Goal: Check status: Check status

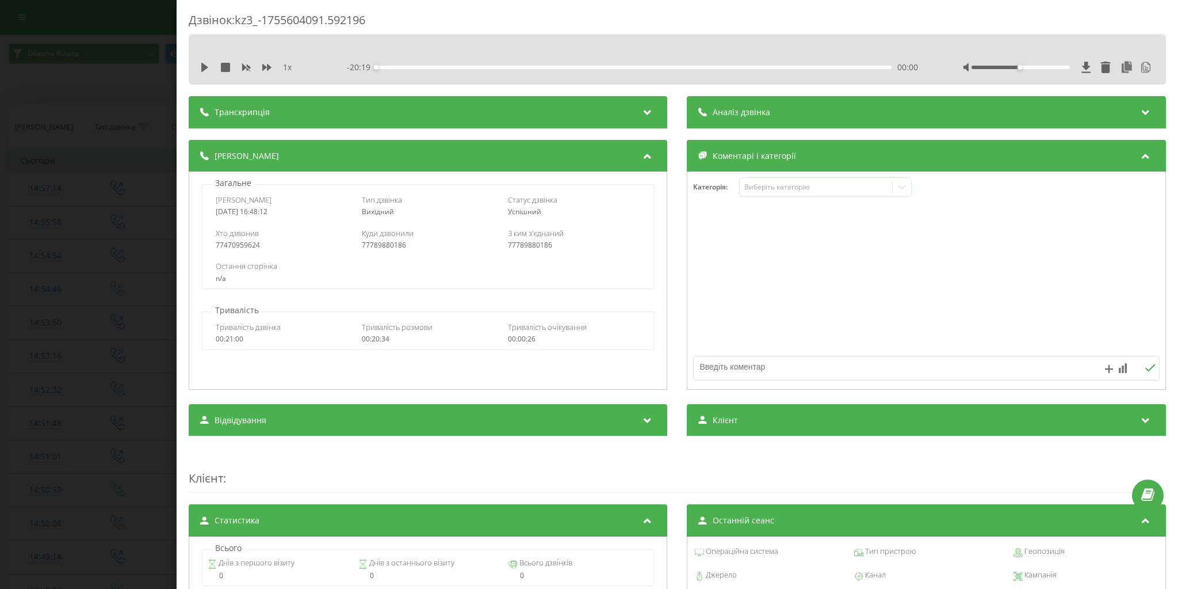
drag, startPoint x: 169, startPoint y: 183, endPoint x: 580, endPoint y: 202, distance: 411.9
click at [580, 202] on div "Статус дзвінка" at bounding box center [574, 199] width 133 height 10
click at [14, 285] on div "Дзвінок : kz3_-1755604091.592196 1 x - 20:19 00:00 00:00 Транскрипція 00:01 Әрм…" at bounding box center [589, 294] width 1178 height 589
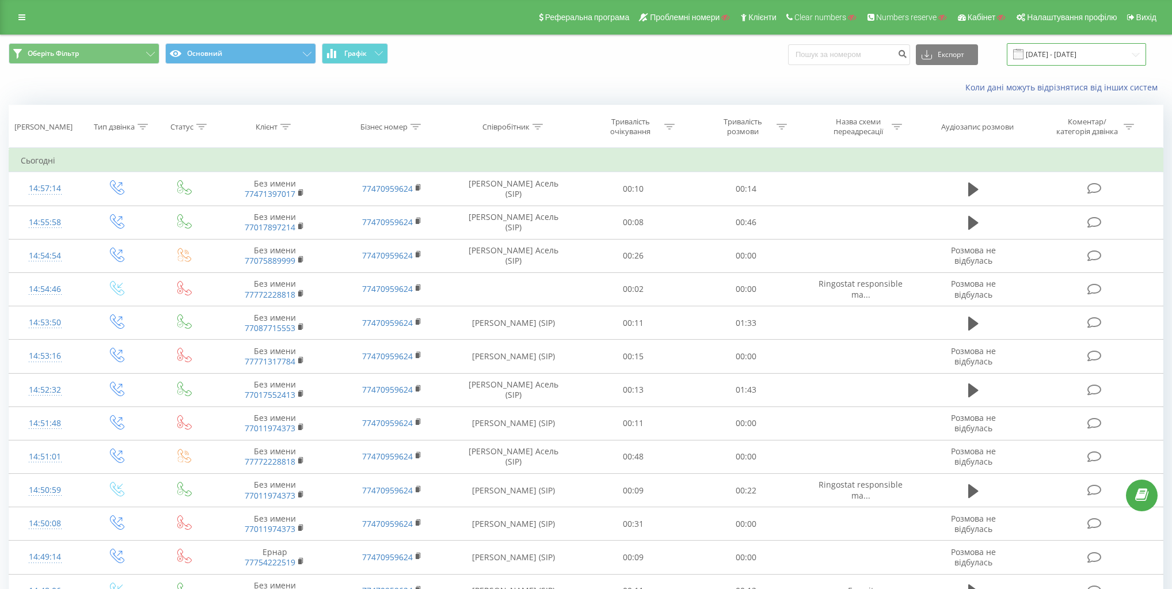
click at [1056, 54] on input "[DATE] - [DATE]" at bounding box center [1075, 54] width 139 height 22
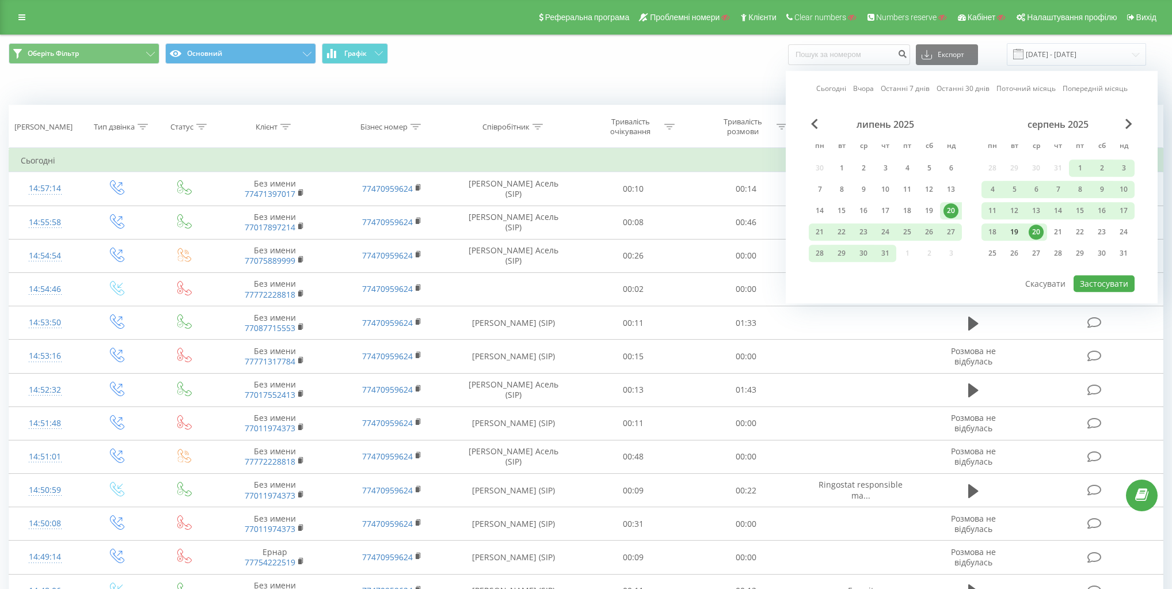
click at [1015, 228] on div "19" at bounding box center [1013, 231] width 15 height 15
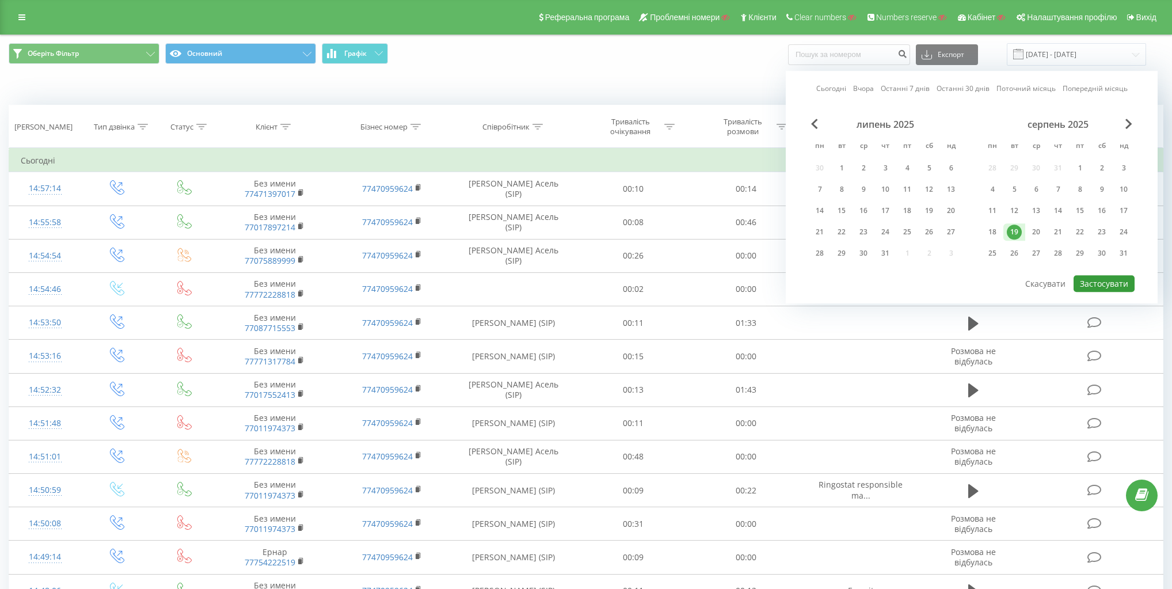
click at [1113, 282] on button "Застосувати" at bounding box center [1103, 283] width 61 height 17
type input "19.08.2025 - 19.08.2025"
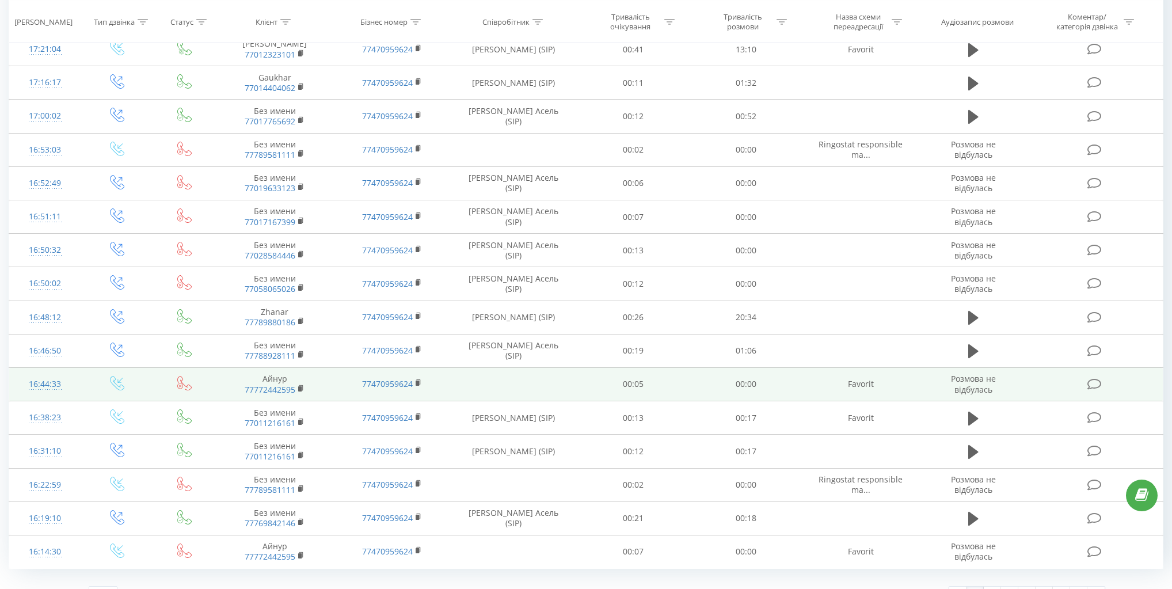
scroll to position [460, 0]
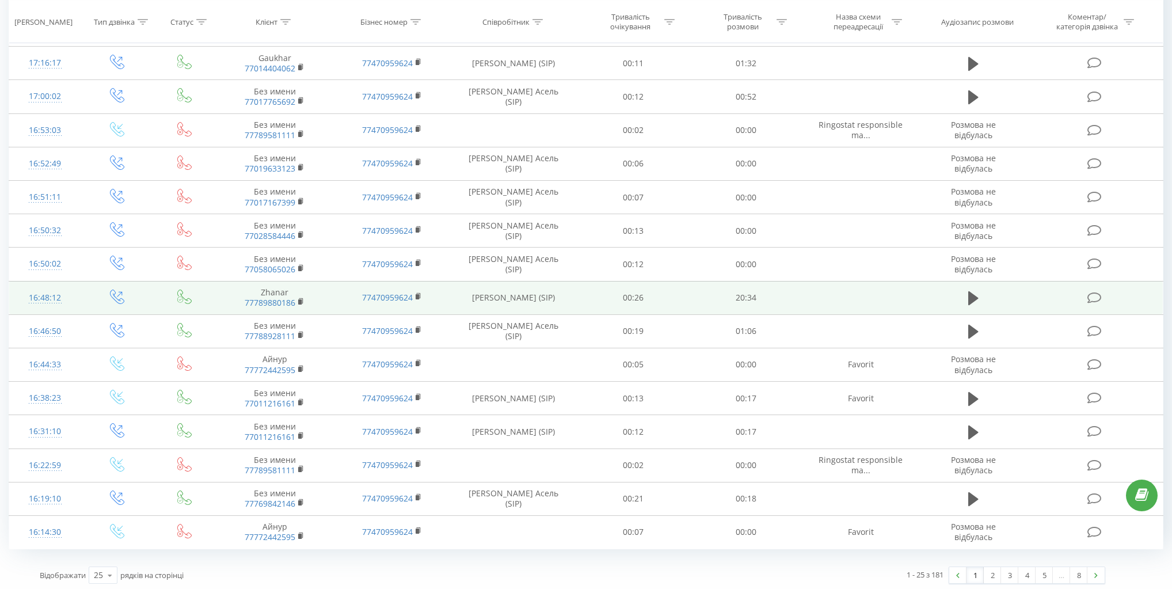
click at [51, 297] on div "16:48:12" at bounding box center [45, 298] width 49 height 22
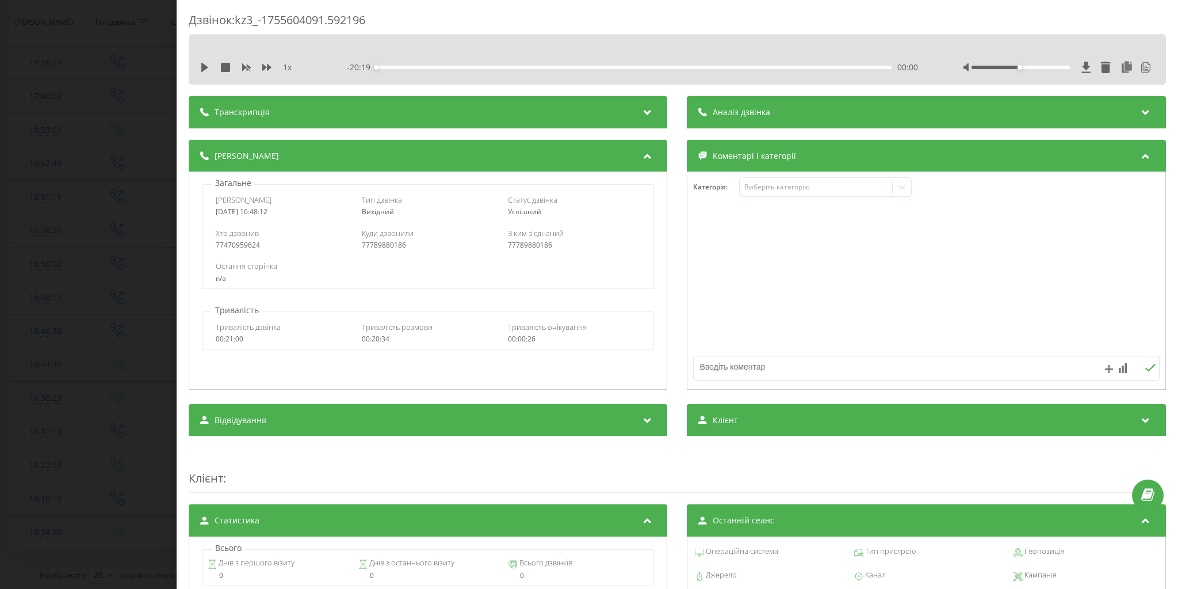
click at [798, 106] on div "Аналіз дзвінка" at bounding box center [927, 112] width 479 height 32
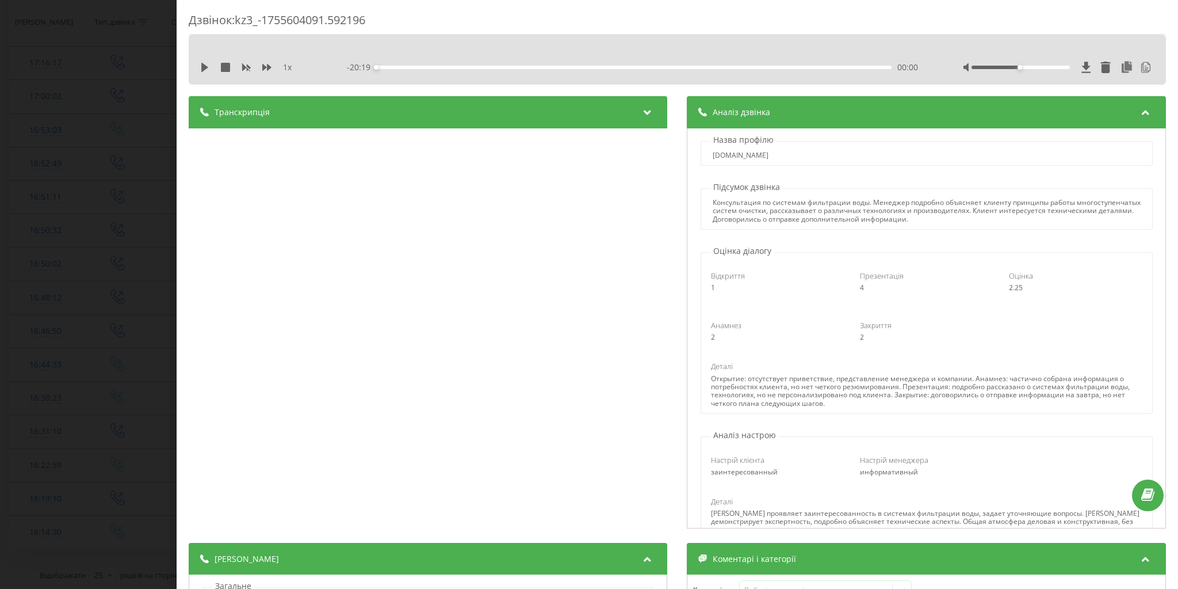
click at [537, 117] on div "Транскрипція" at bounding box center [428, 112] width 479 height 32
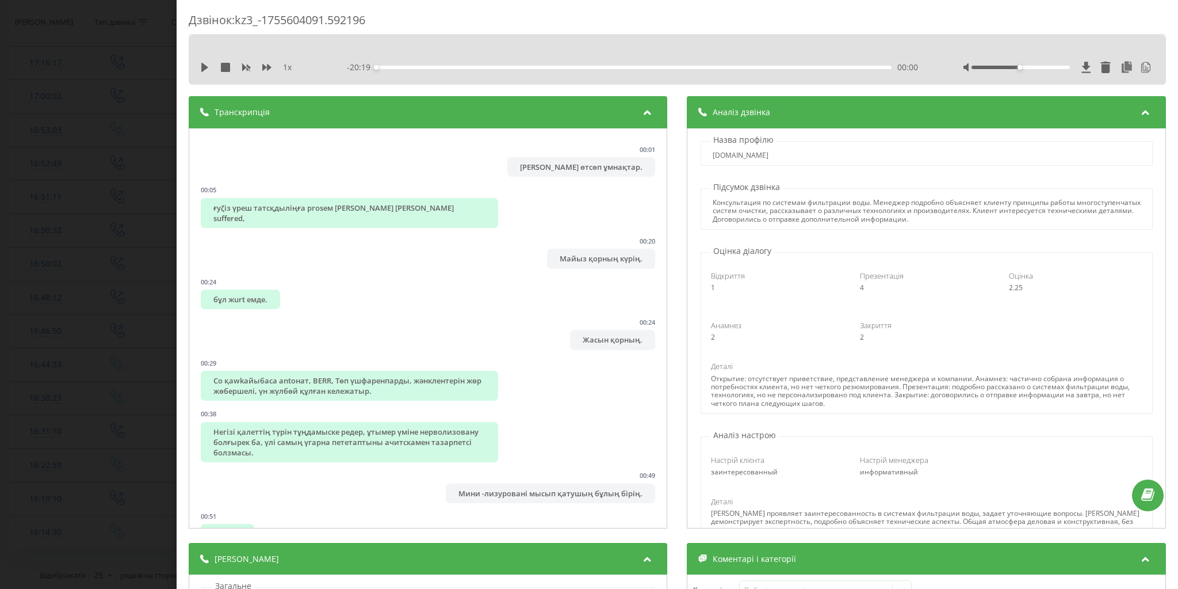
click at [73, 212] on div "Дзвінок : kz3_-1755604091.592196 1 x - 20:19 00:00 00:00 Транскрипція 00:01 Әрм…" at bounding box center [589, 294] width 1178 height 589
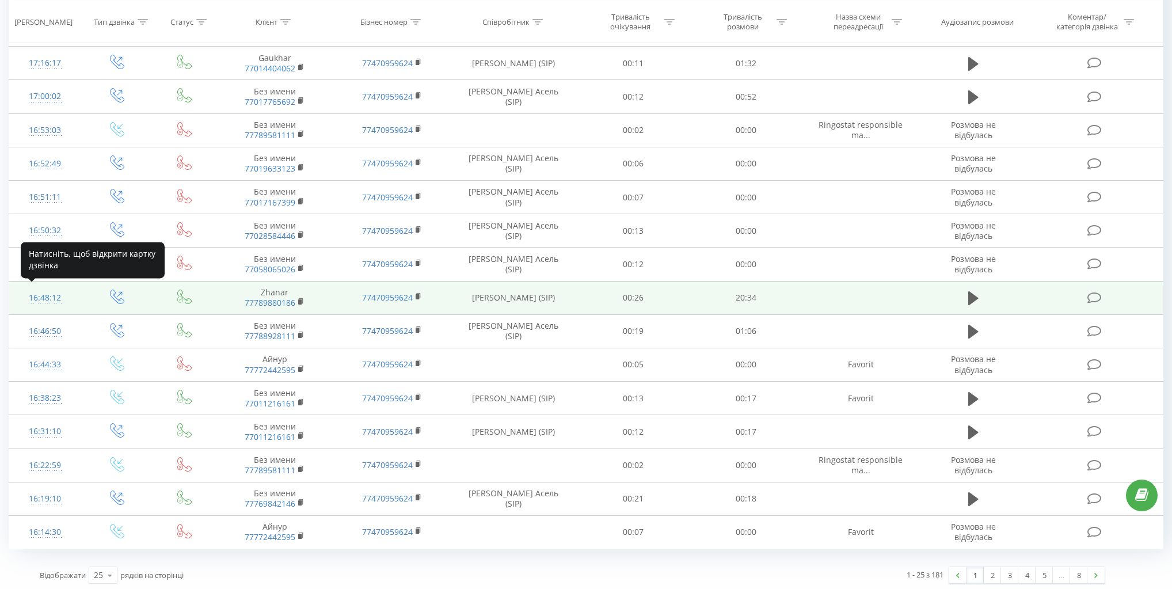
click at [45, 290] on div "16:48:12" at bounding box center [45, 298] width 49 height 22
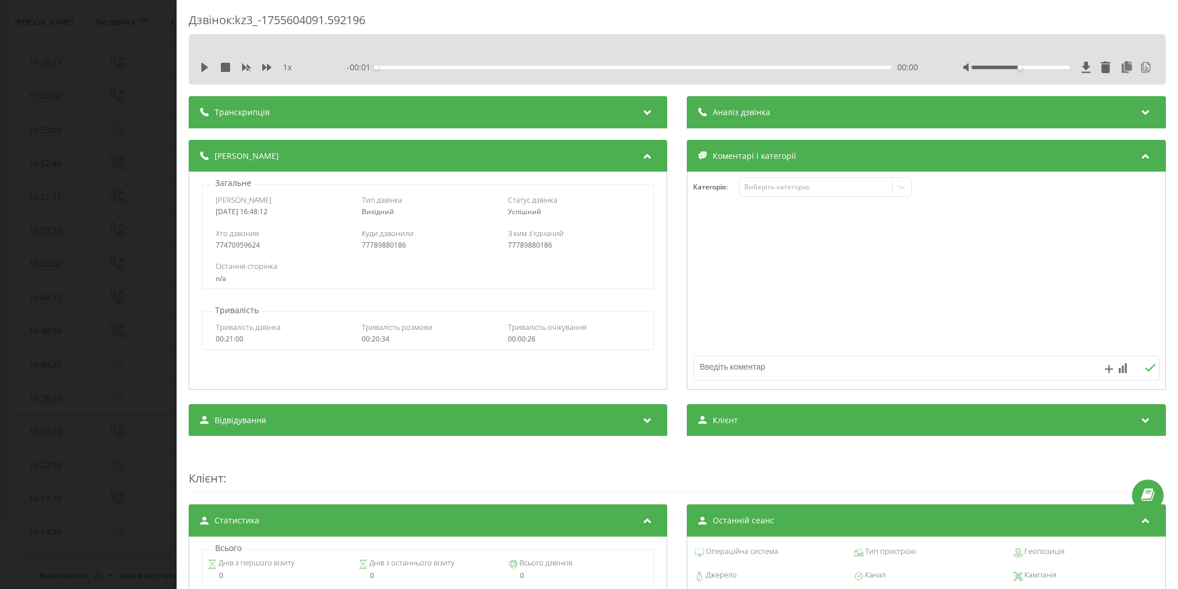
click at [165, 81] on div "Дзвінок : kz3_-1755604091.592196 1 x - 00:01 00:00 00:00 Транскрипція 00:01 Әрм…" at bounding box center [589, 294] width 1178 height 589
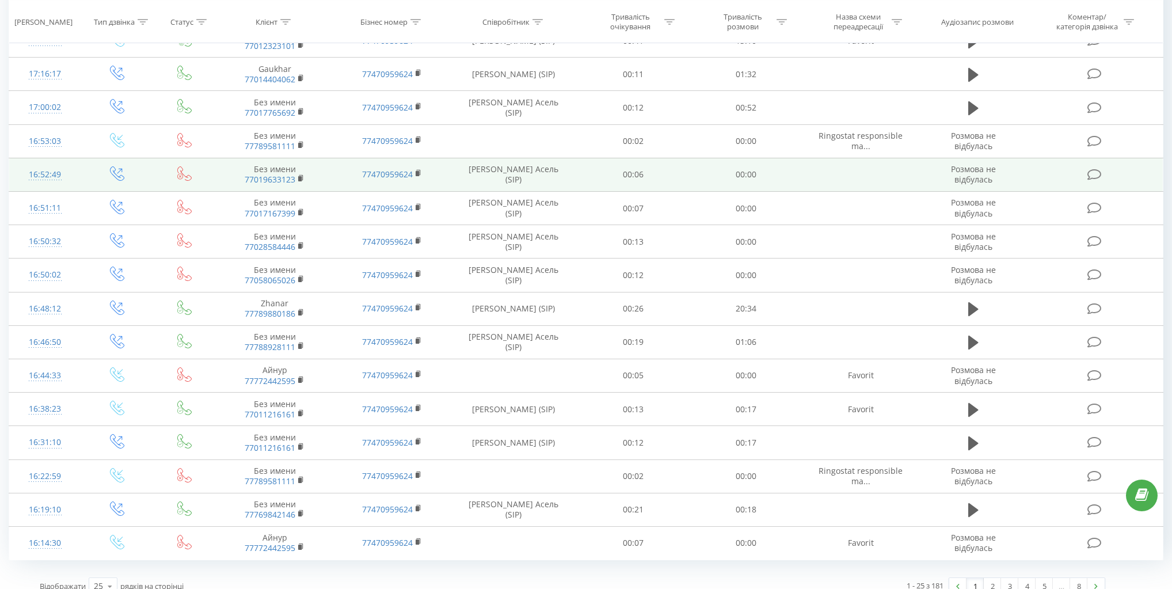
scroll to position [460, 0]
